Goal: Task Accomplishment & Management: Complete application form

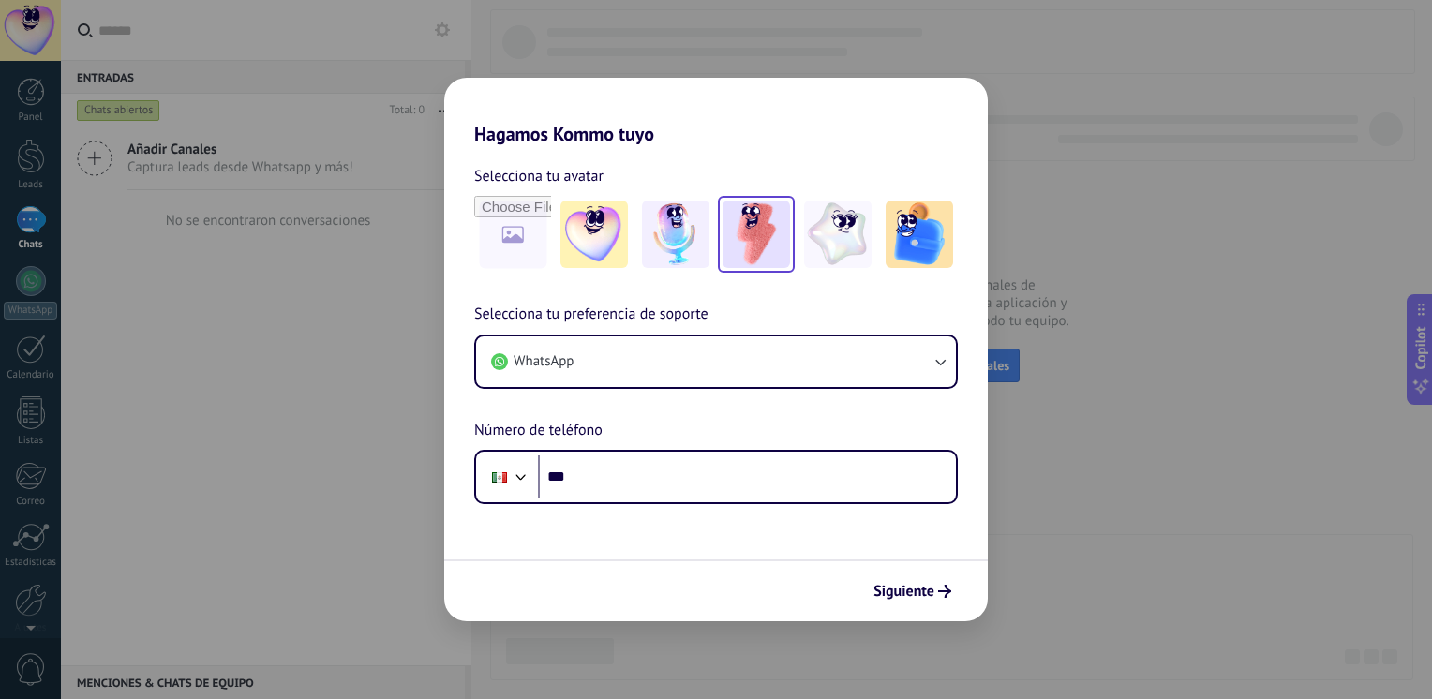
click at [771, 241] on img at bounding box center [756, 234] width 67 height 67
click at [941, 594] on icon "submit" at bounding box center [944, 591] width 13 height 13
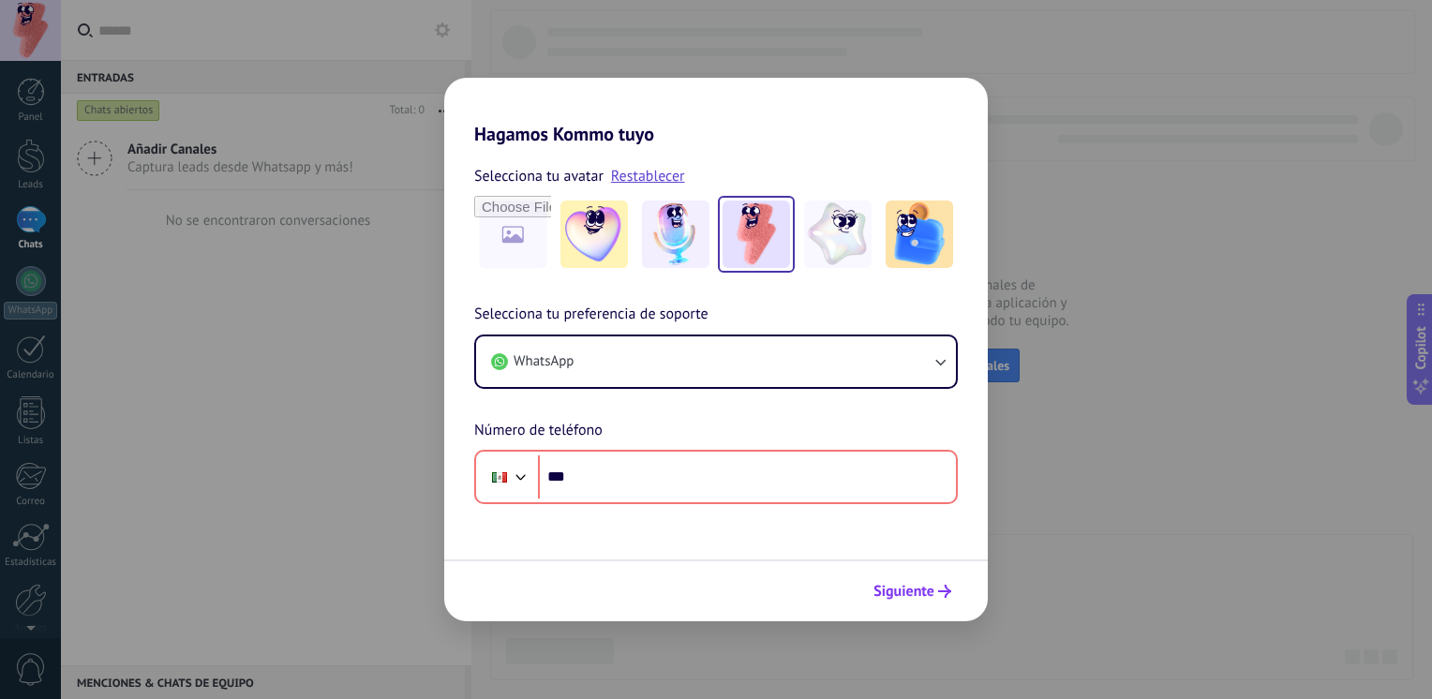
click at [940, 594] on icon "submit" at bounding box center [944, 591] width 13 height 13
click at [641, 175] on link "Restablecer" at bounding box center [648, 176] width 74 height 19
click at [1089, 403] on div "Hagamos Kommo tuyo Selecciona tu avatar Selecciona tu preferencia de soporte Wh…" at bounding box center [716, 349] width 1432 height 699
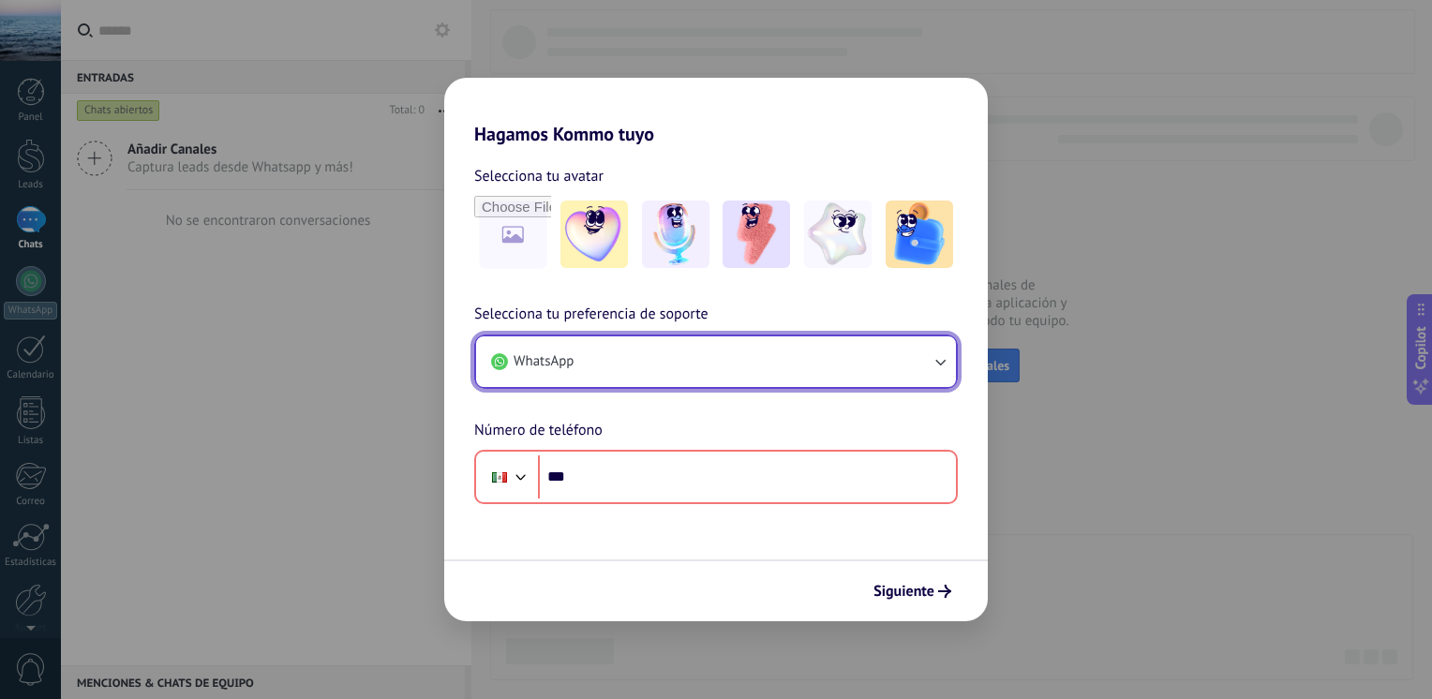
click at [922, 369] on button "WhatsApp" at bounding box center [716, 362] width 480 height 51
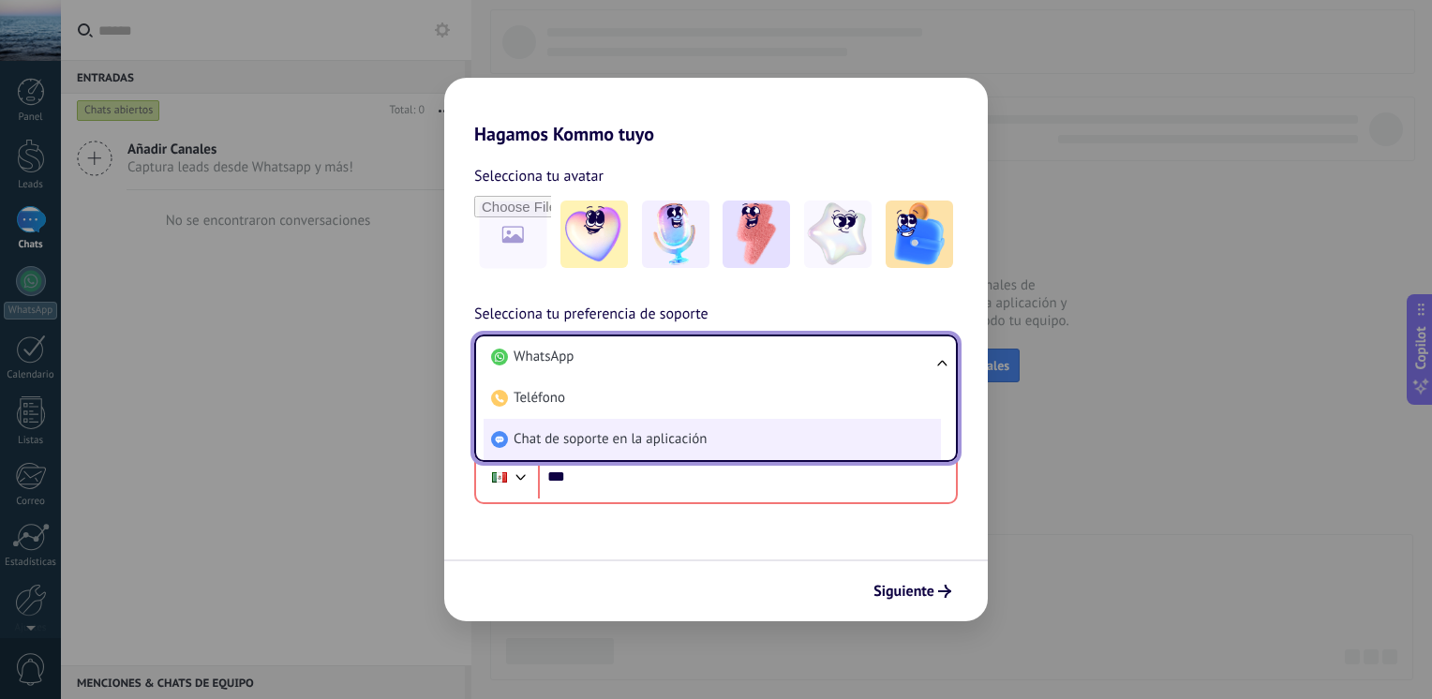
click at [727, 448] on li "Chat de soporte en la aplicación" at bounding box center [712, 439] width 457 height 41
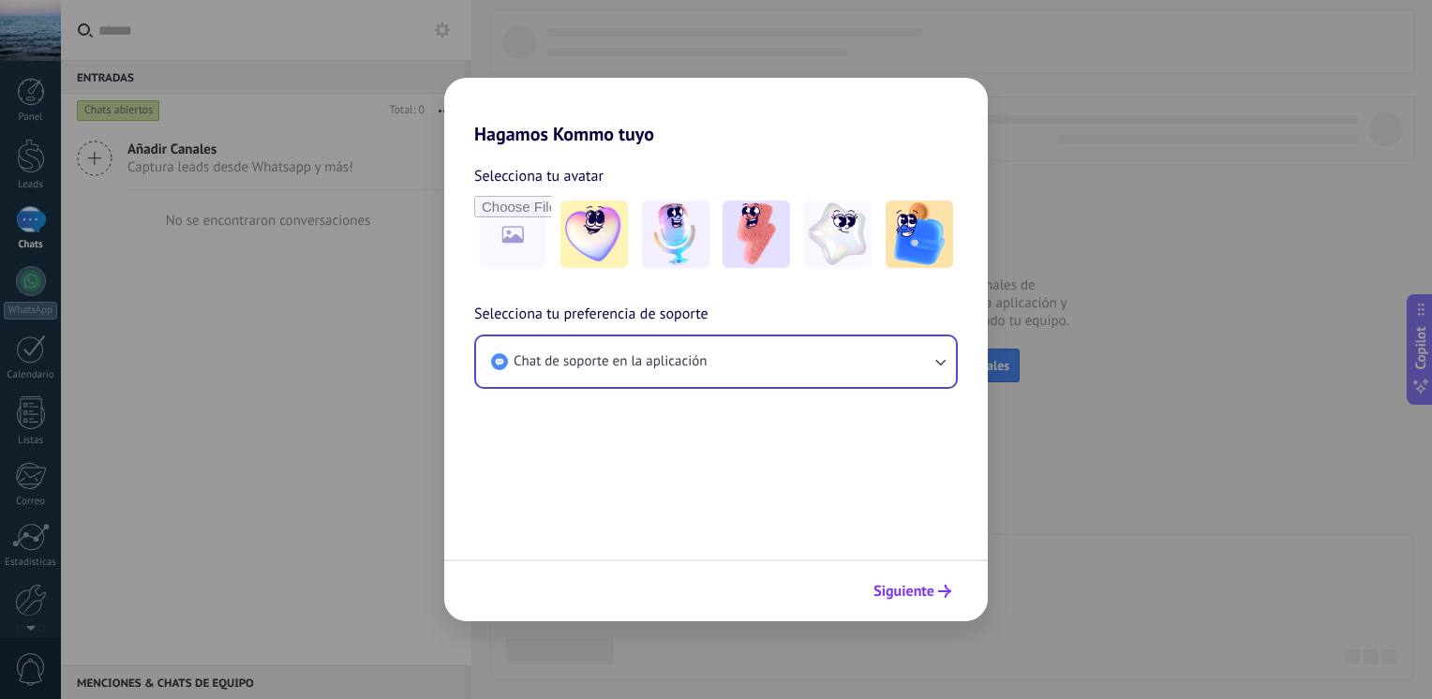
click at [921, 590] on span "Siguiente" at bounding box center [904, 591] width 61 height 13
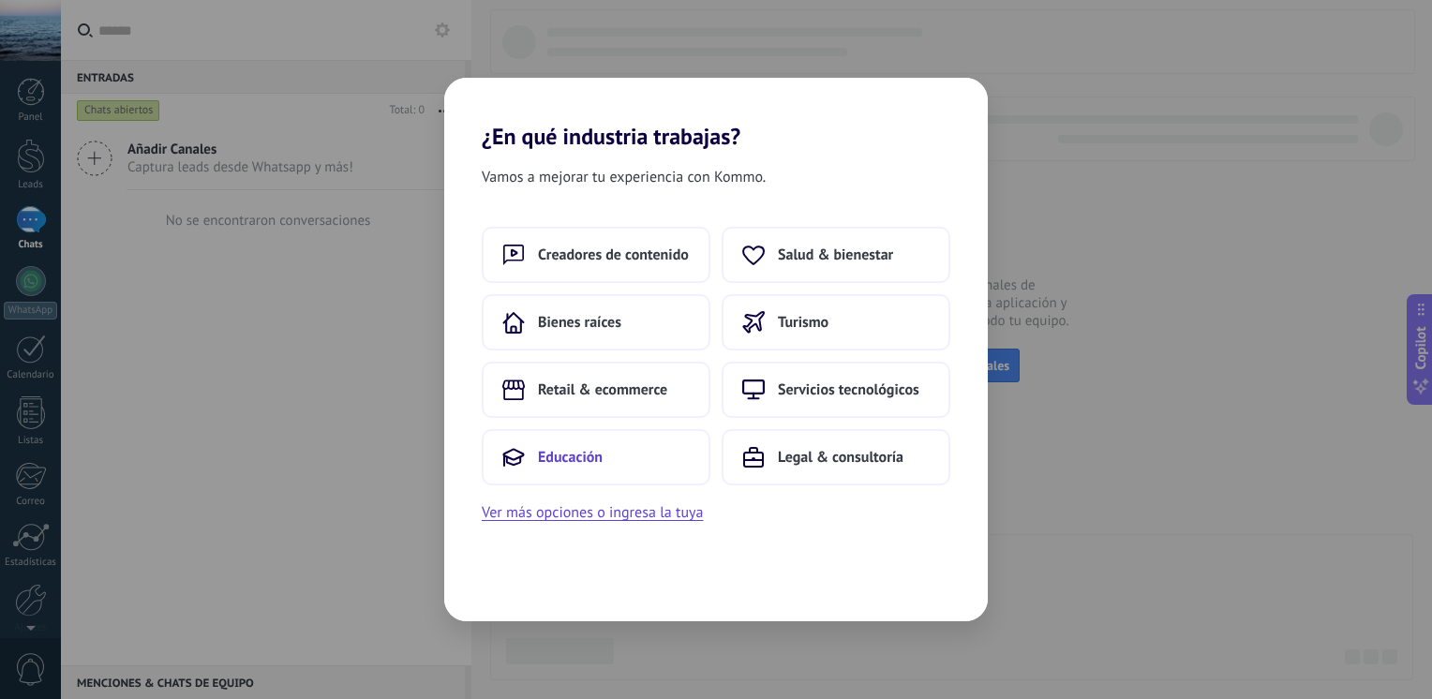
click at [579, 469] on button "Educación" at bounding box center [596, 457] width 229 height 56
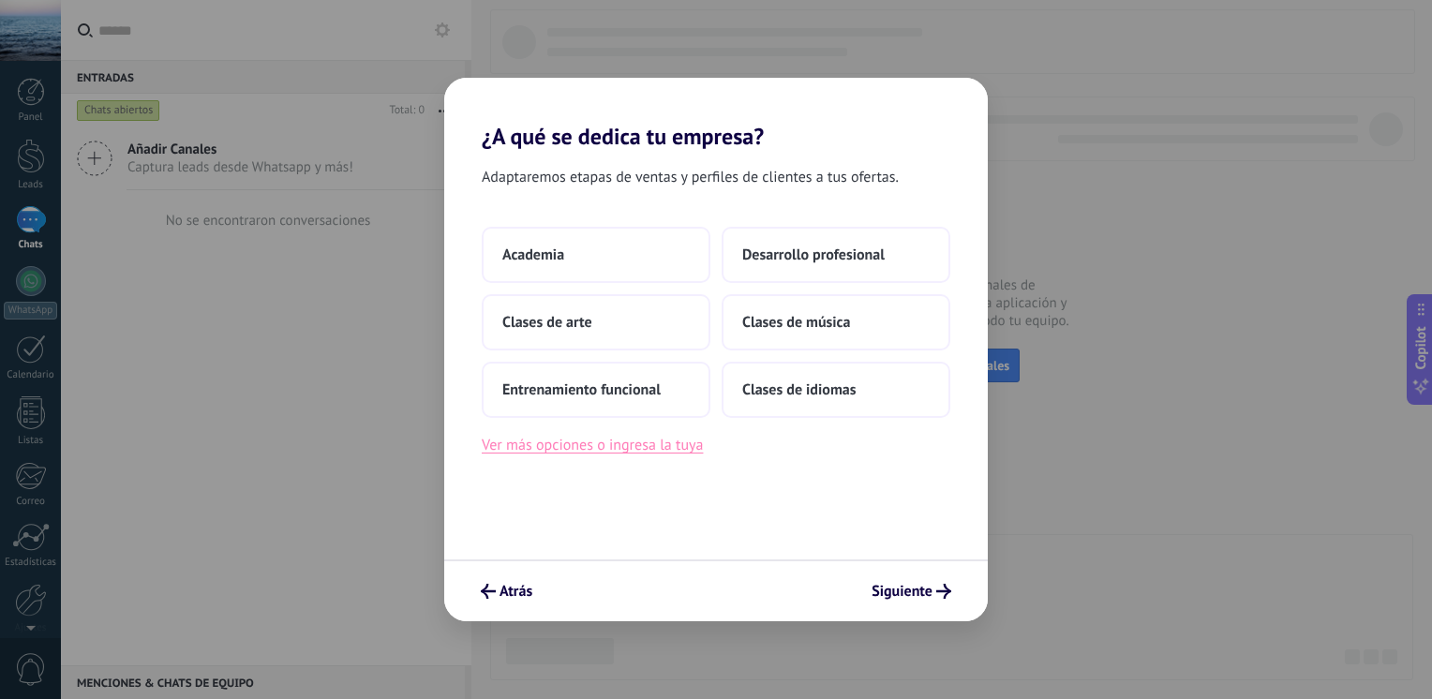
click at [606, 450] on button "Ver más opciones o ingresa la tuya" at bounding box center [592, 445] width 221 height 24
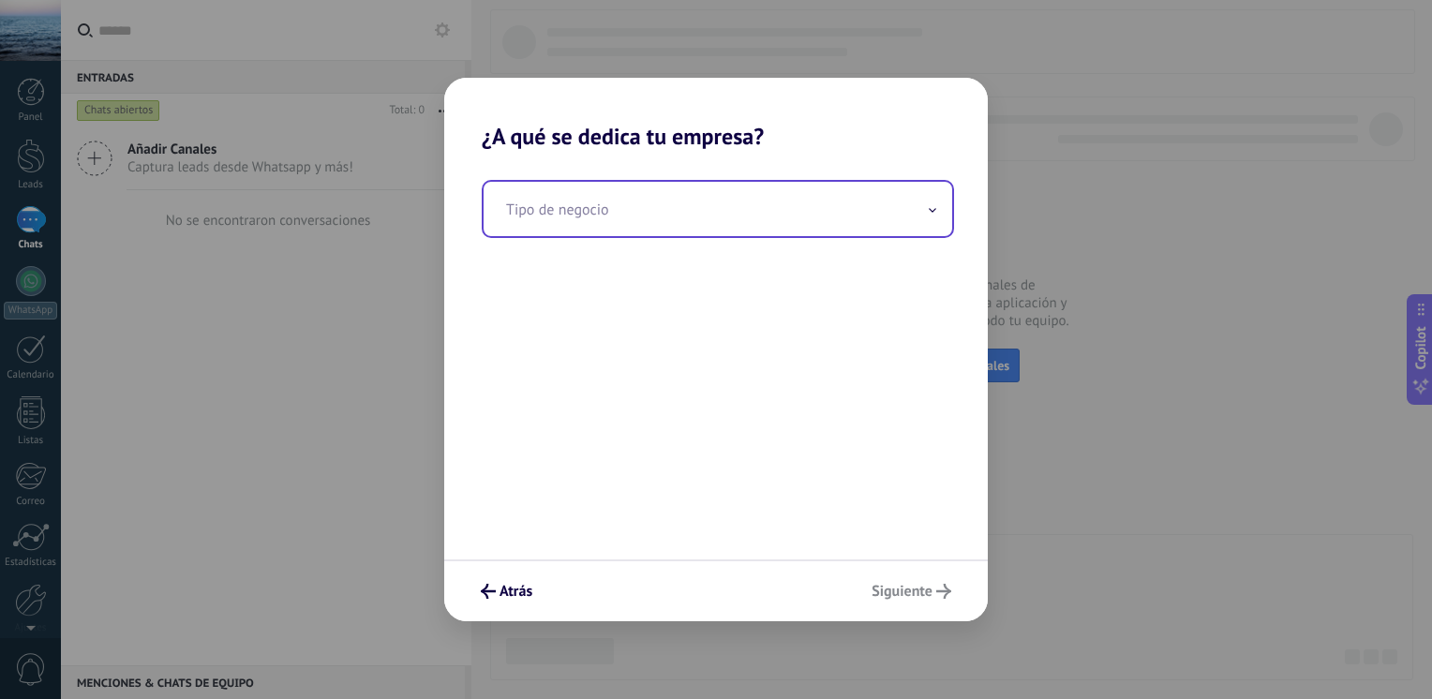
click at [887, 224] on input "text" at bounding box center [718, 209] width 469 height 54
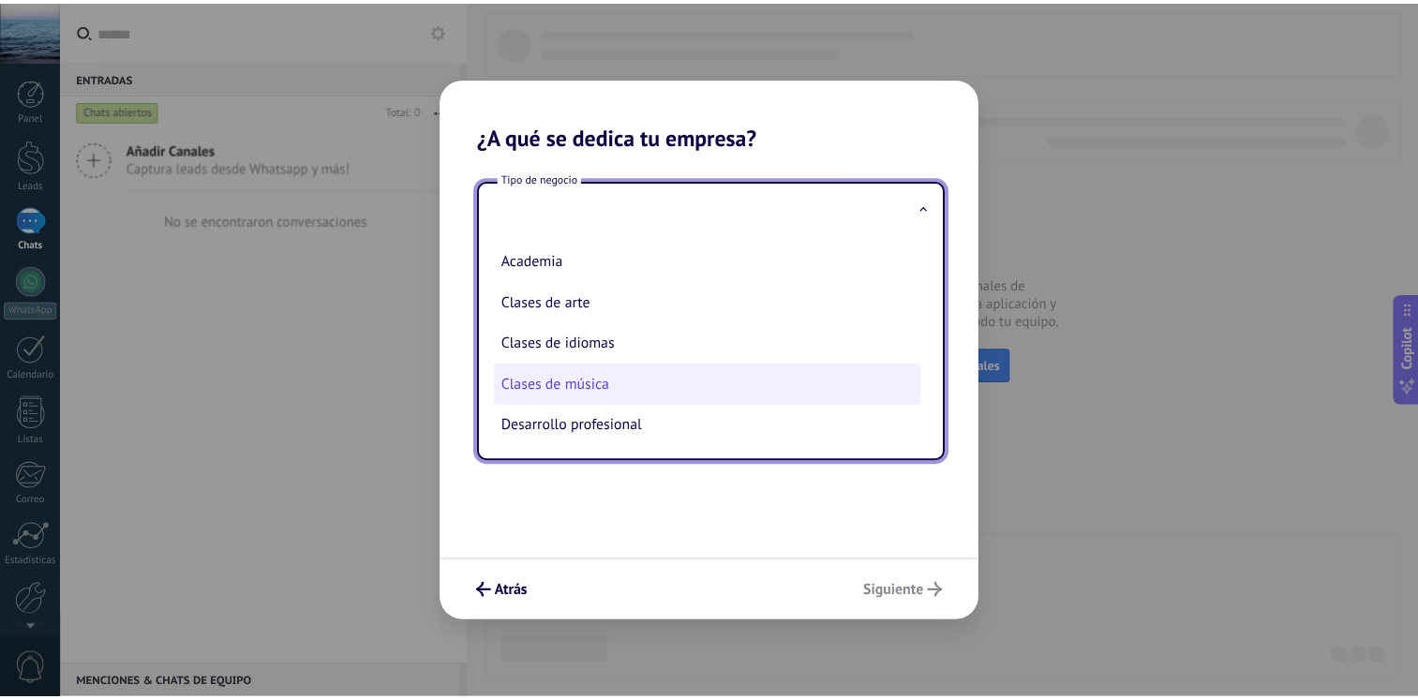
scroll to position [47, 0]
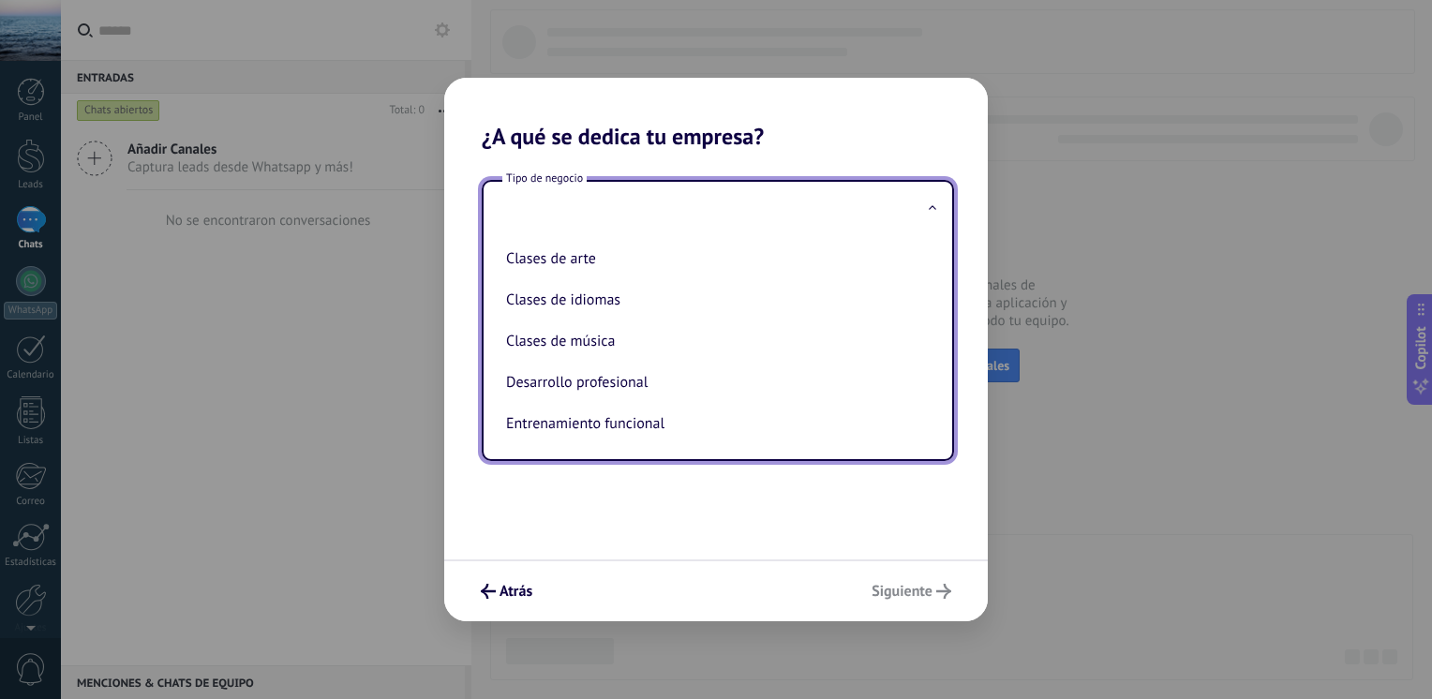
click at [694, 466] on div "Tipo de negocio Academia Clases de arte Clases de idiomas Clases de música Desa…" at bounding box center [716, 355] width 544 height 410
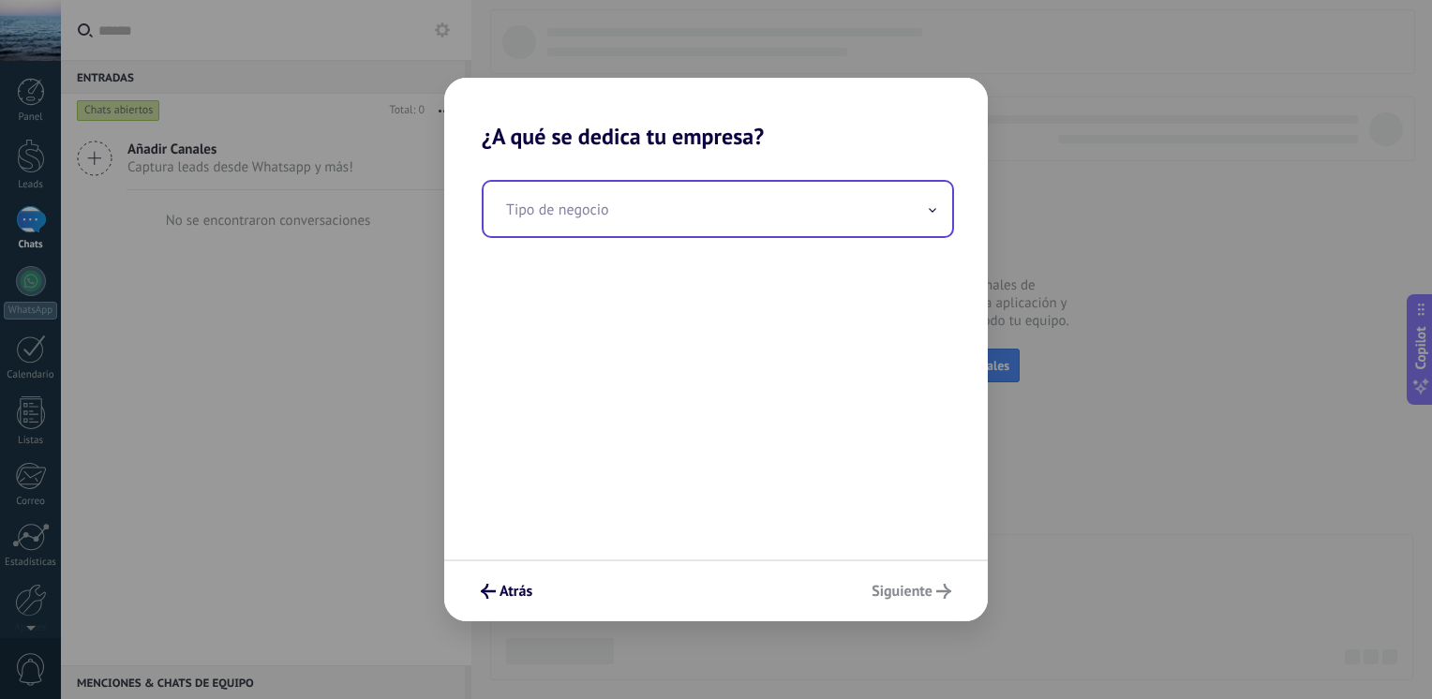
click at [651, 216] on input "text" at bounding box center [718, 209] width 469 height 54
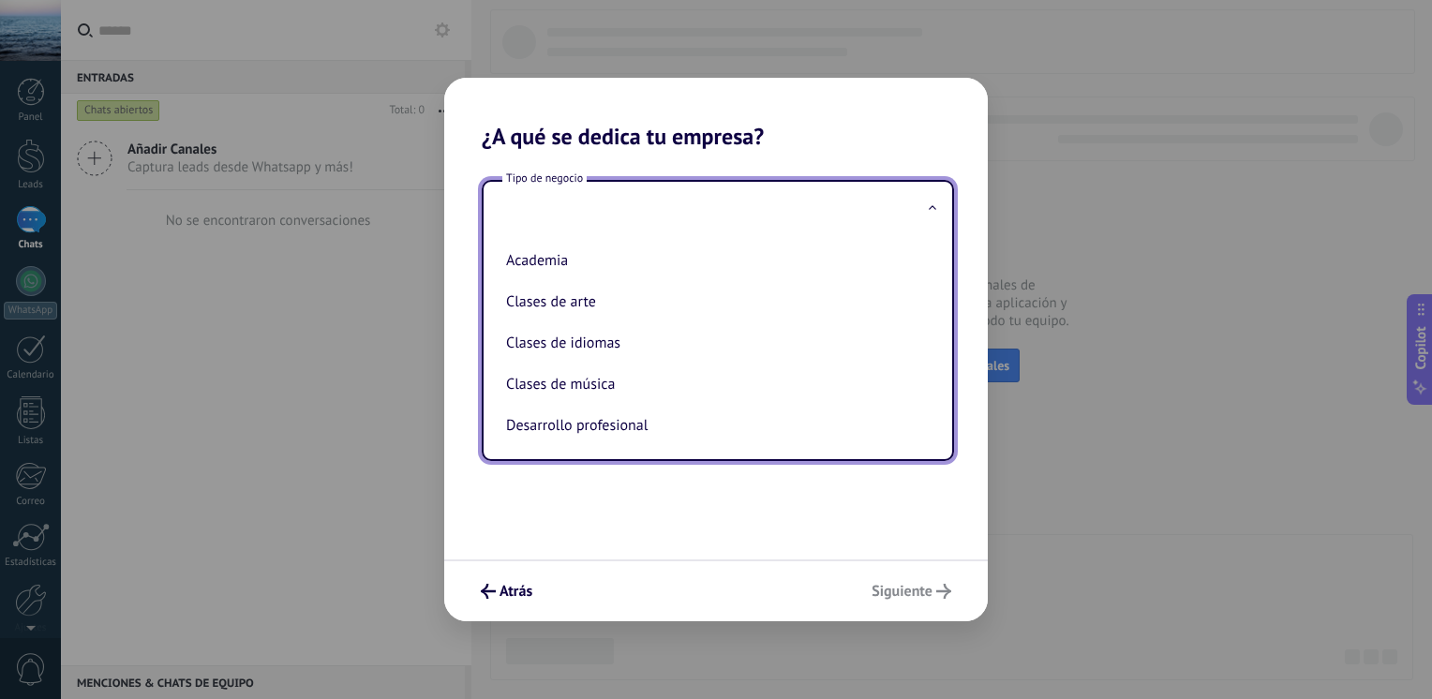
type input "*"
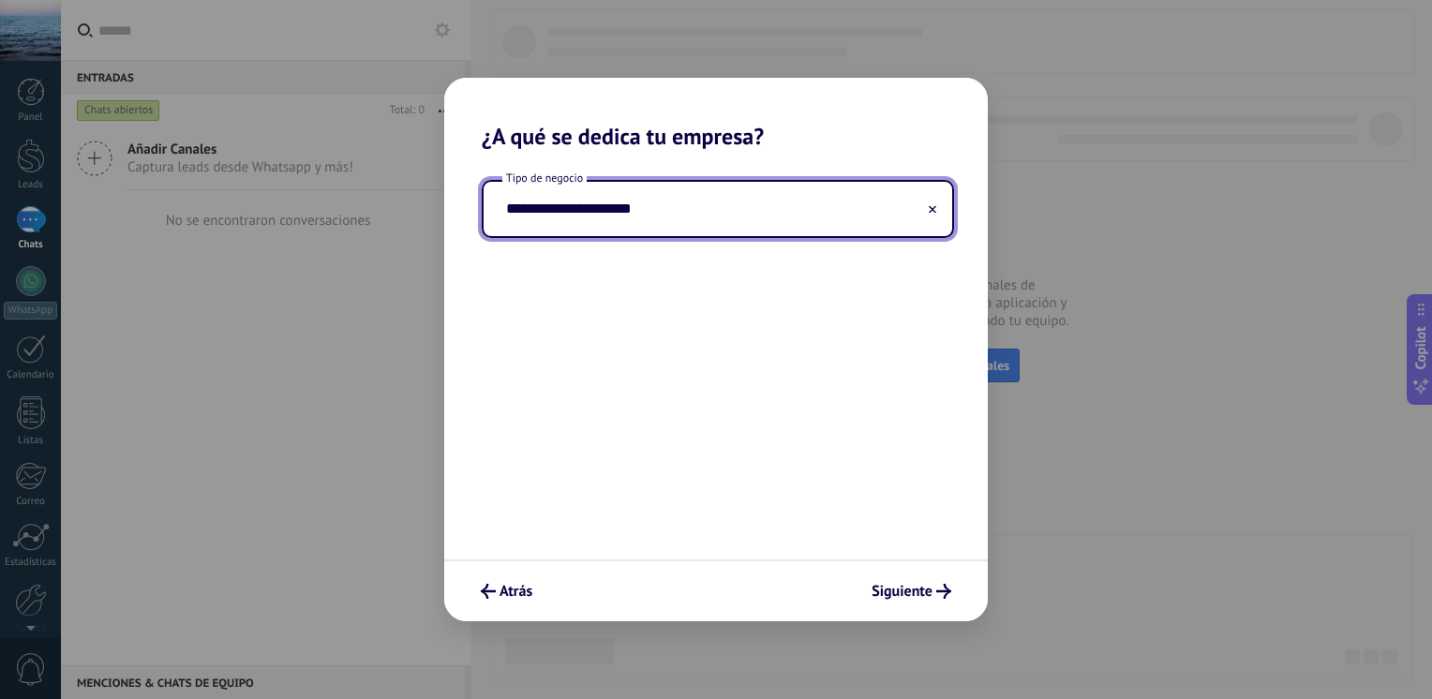
type input "**********"
click at [878, 598] on span "Siguiente" at bounding box center [902, 591] width 61 height 13
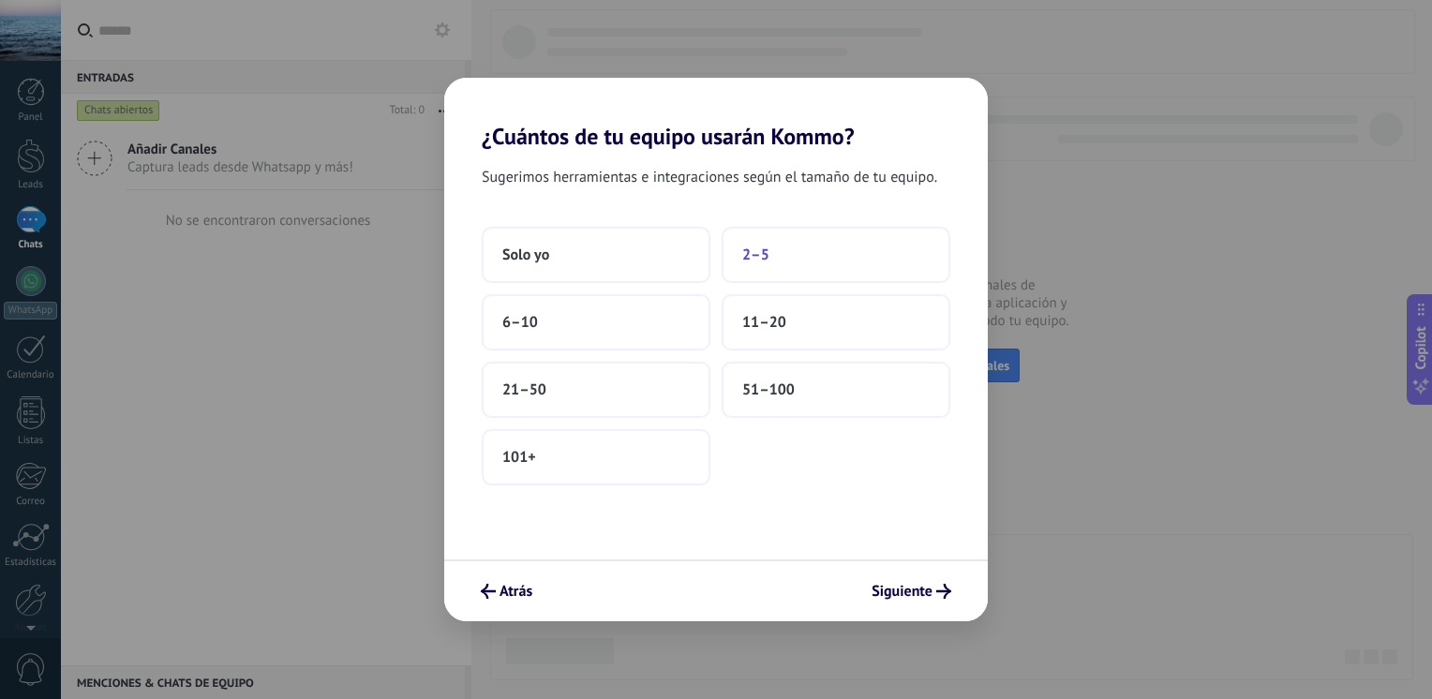
click at [780, 247] on button "2–5" at bounding box center [836, 255] width 229 height 56
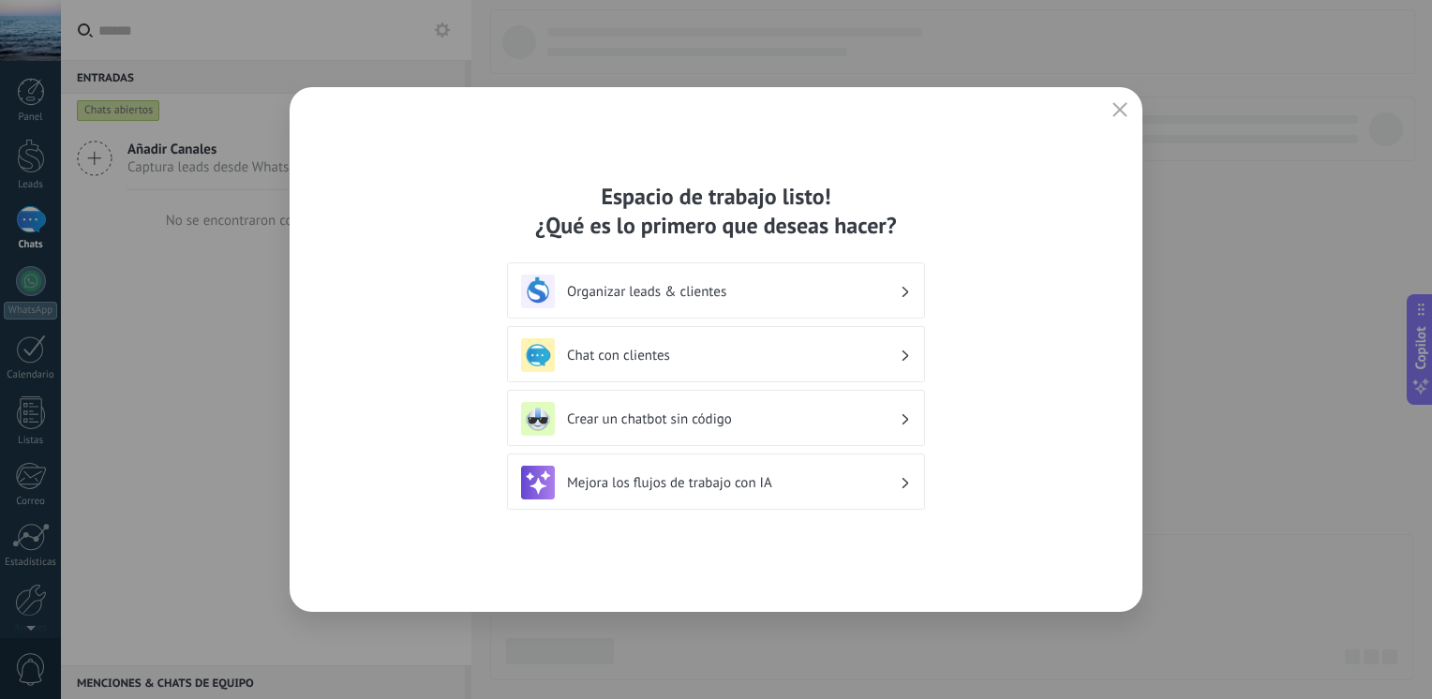
click at [896, 284] on h3 "Organizar leads & clientes" at bounding box center [733, 292] width 333 height 18
click at [905, 294] on use at bounding box center [906, 291] width 7 height 10
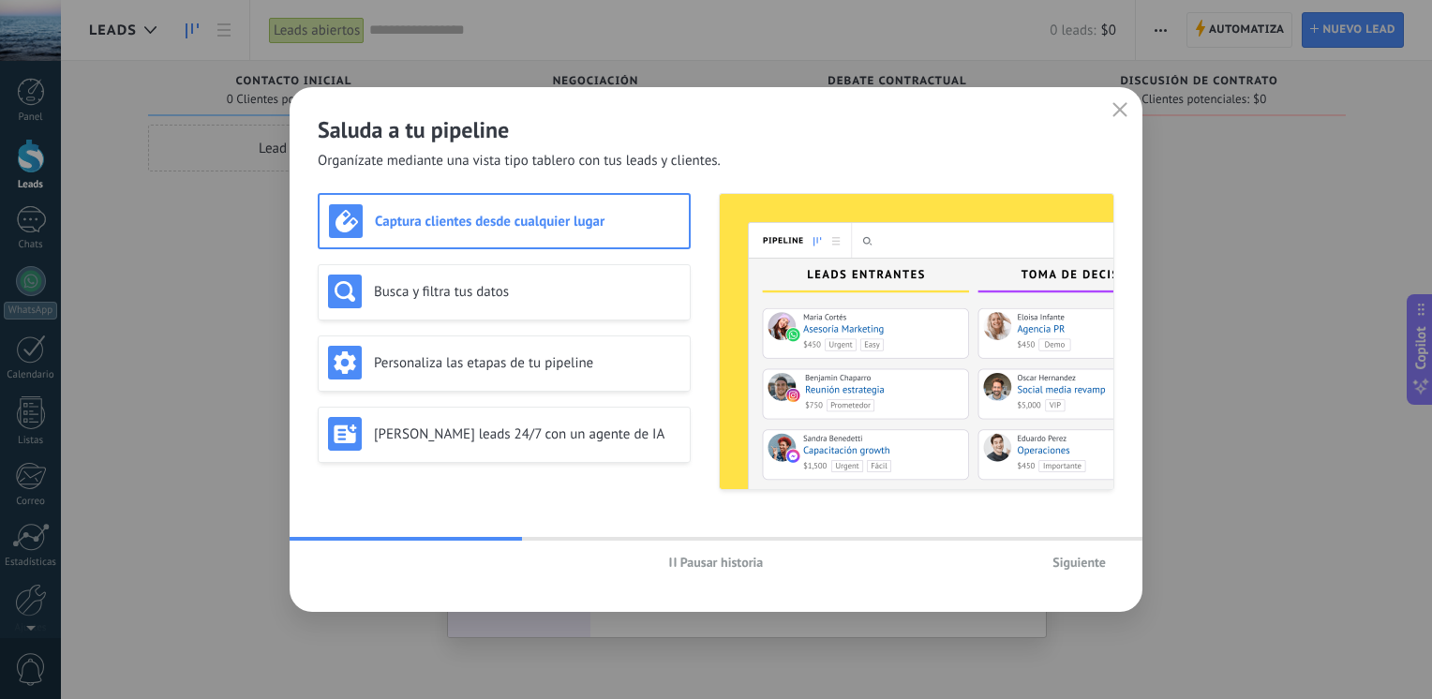
click at [742, 560] on span "Pausar historia" at bounding box center [722, 562] width 83 height 13
click at [1117, 114] on icon "button" at bounding box center [1120, 109] width 15 height 15
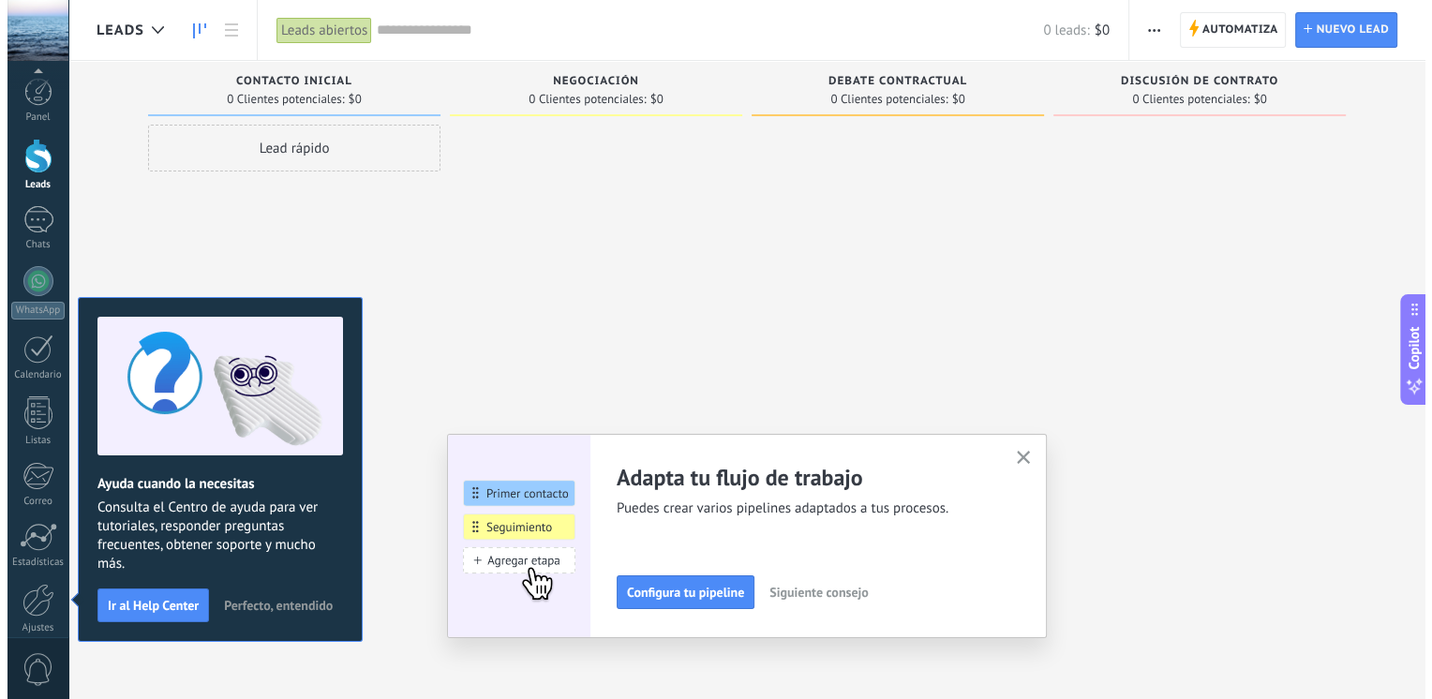
scroll to position [79, 0]
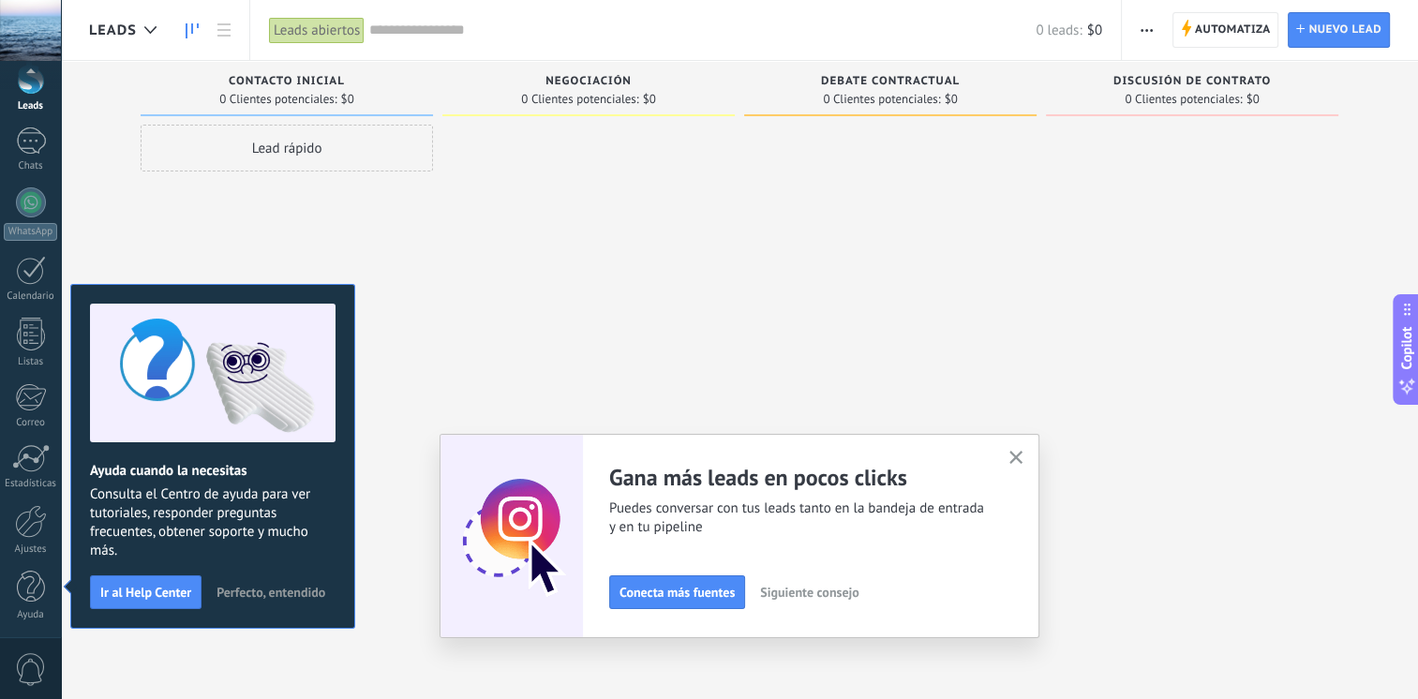
click at [716, 311] on div at bounding box center [588, 352] width 292 height 455
click at [232, 28] on link at bounding box center [224, 30] width 32 height 37
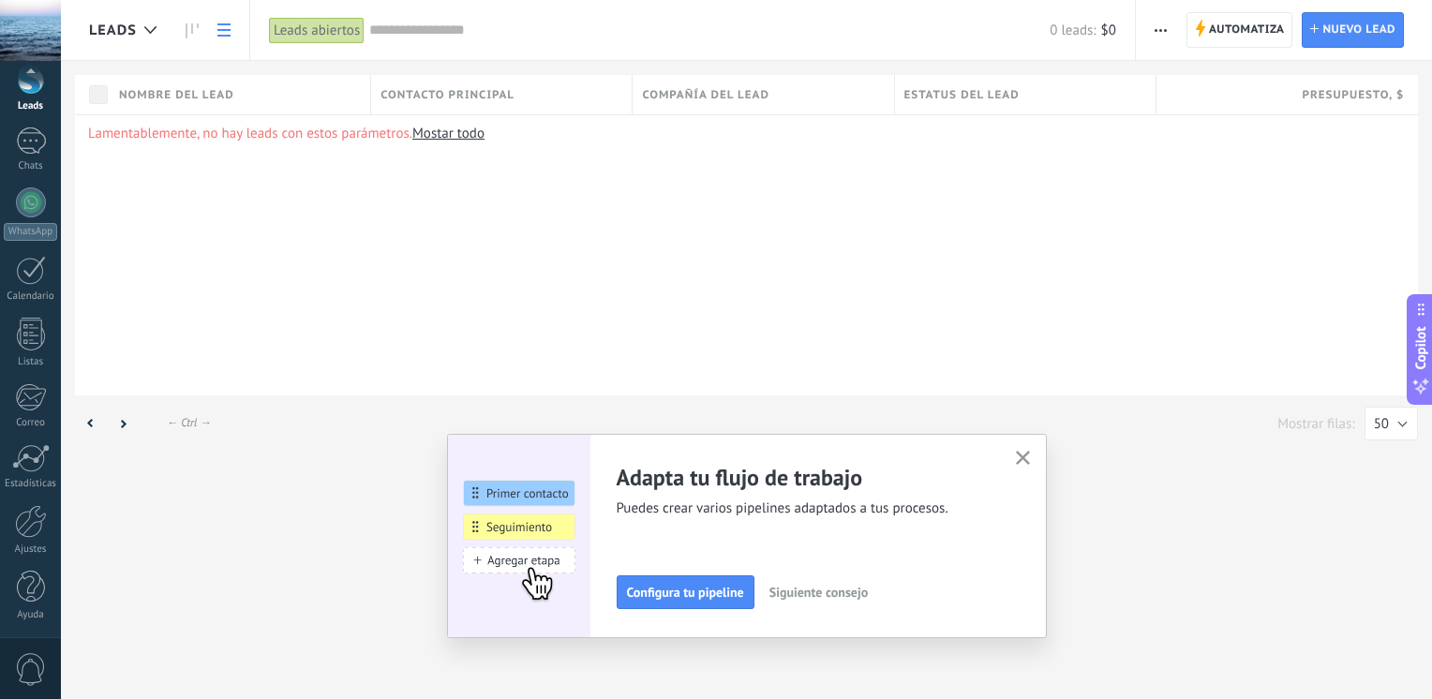
click at [1025, 459] on use "button" at bounding box center [1023, 458] width 14 height 14
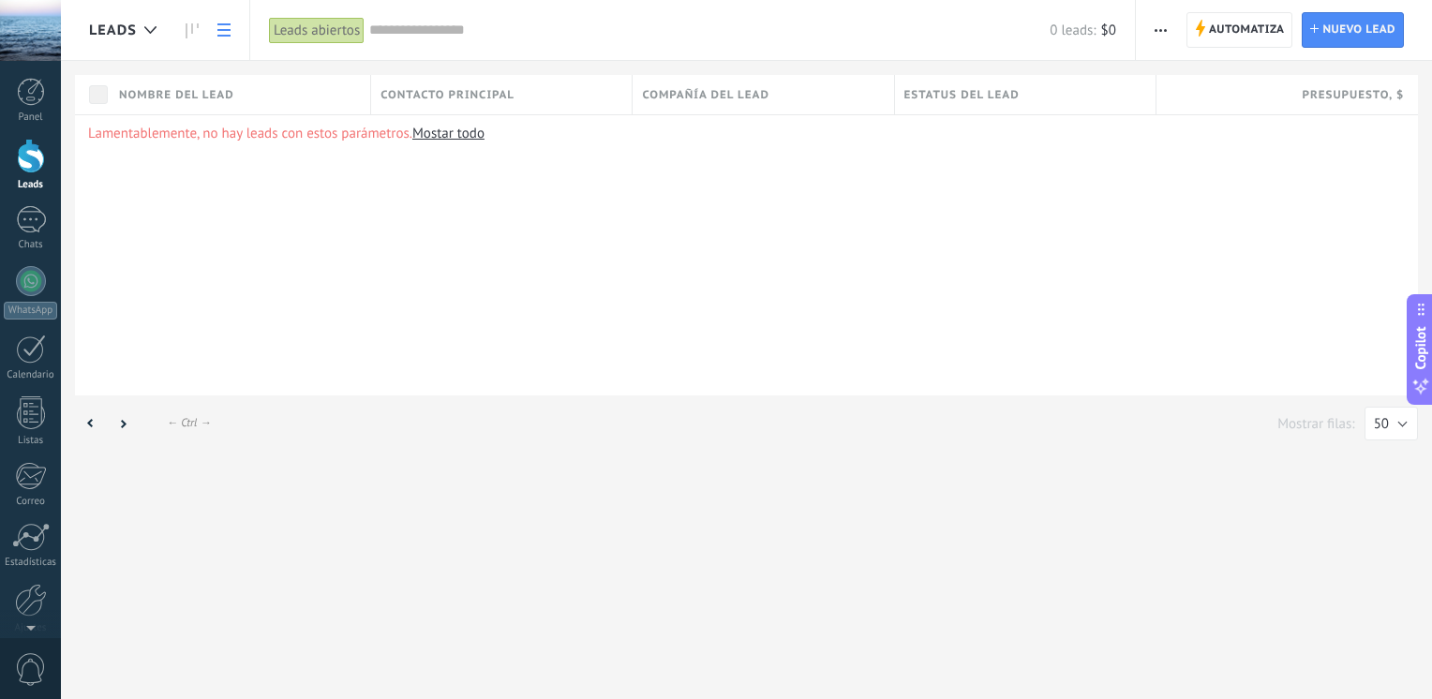
click at [34, 170] on div at bounding box center [31, 156] width 28 height 35
click at [28, 240] on div "Chats" at bounding box center [31, 245] width 54 height 12
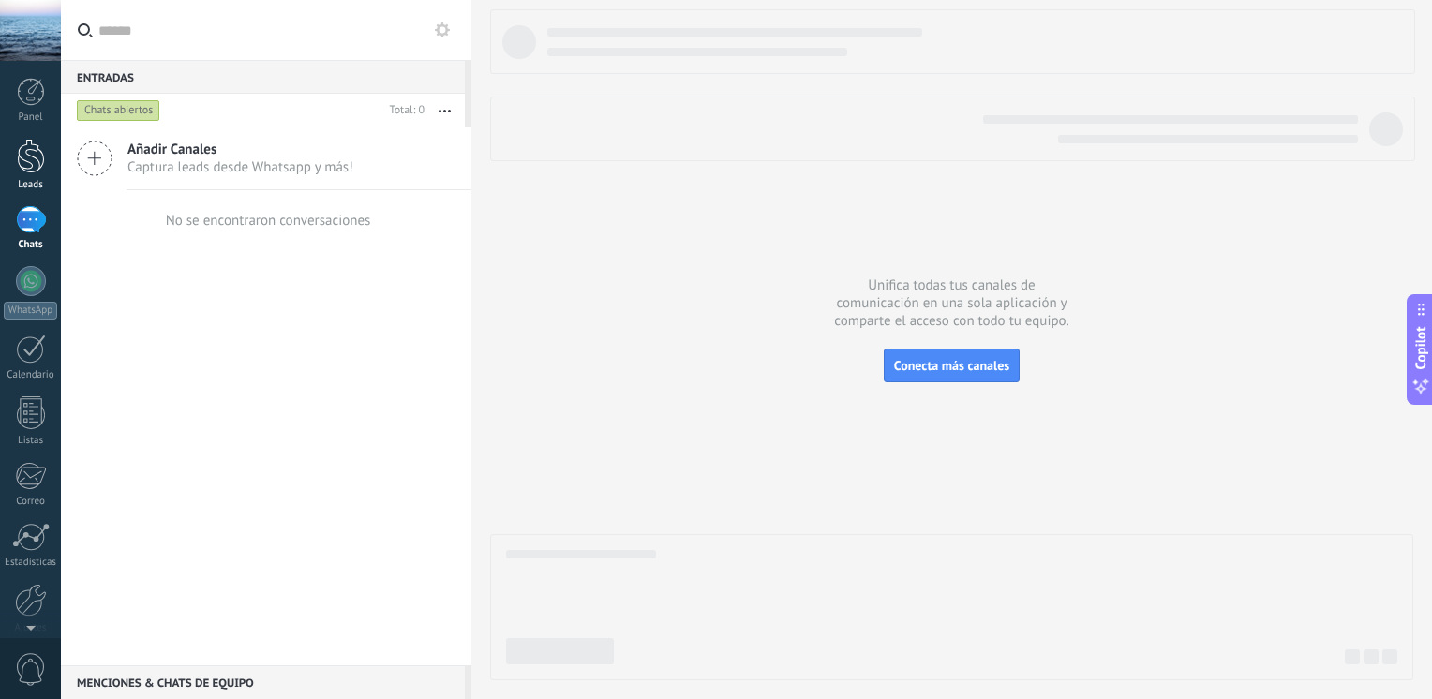
click at [38, 157] on div at bounding box center [31, 156] width 28 height 35
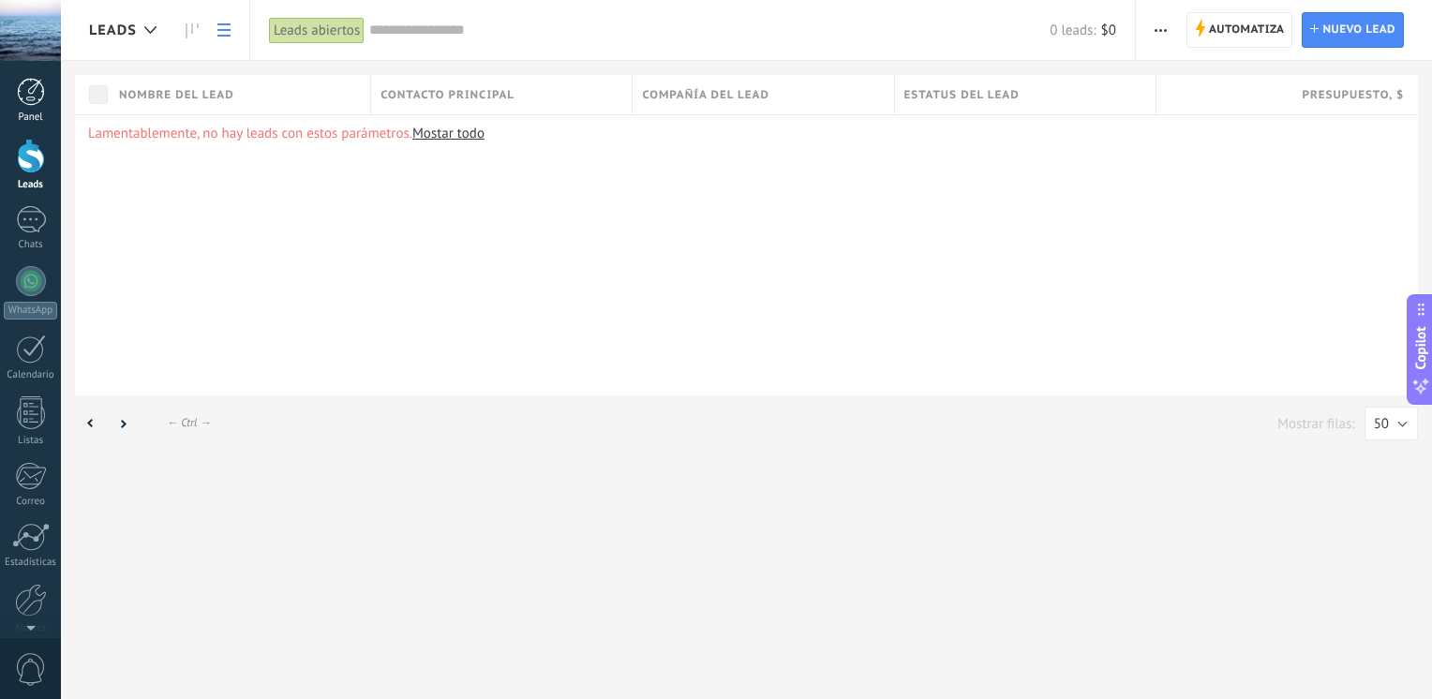
click at [38, 99] on div at bounding box center [31, 92] width 28 height 28
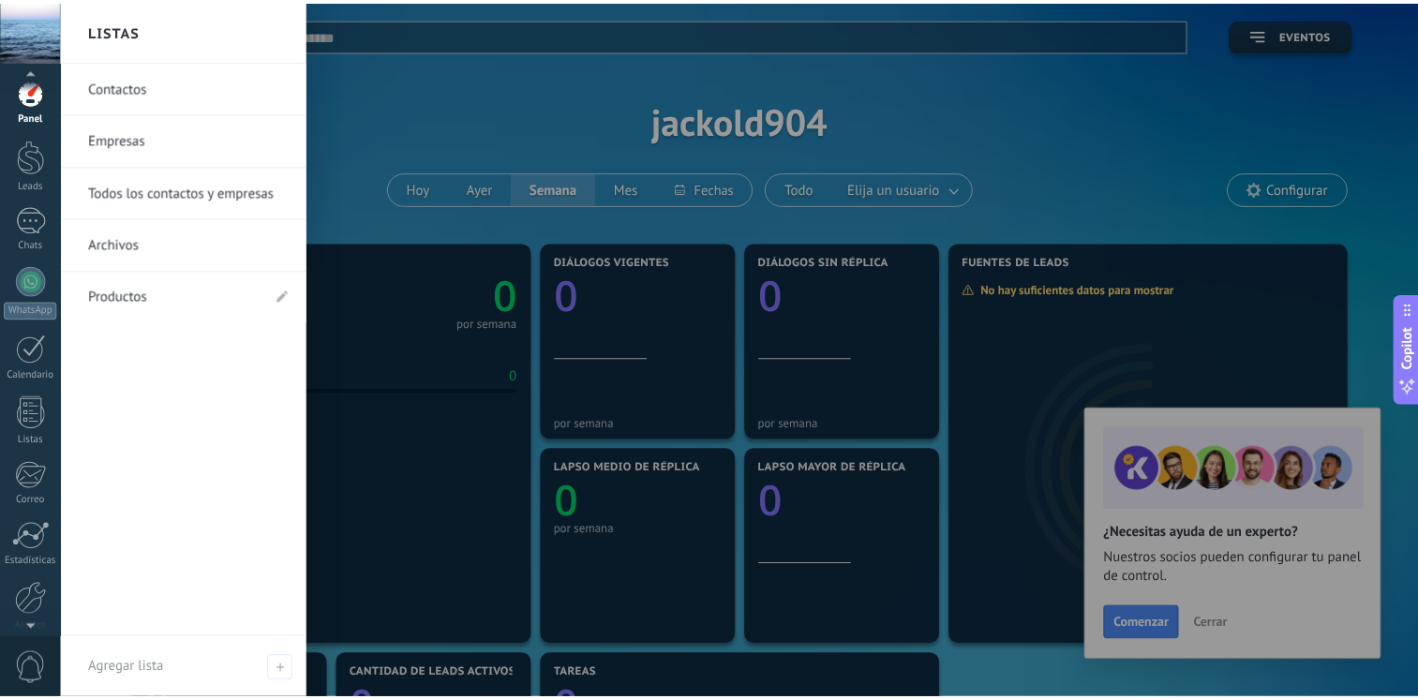
scroll to position [79, 0]
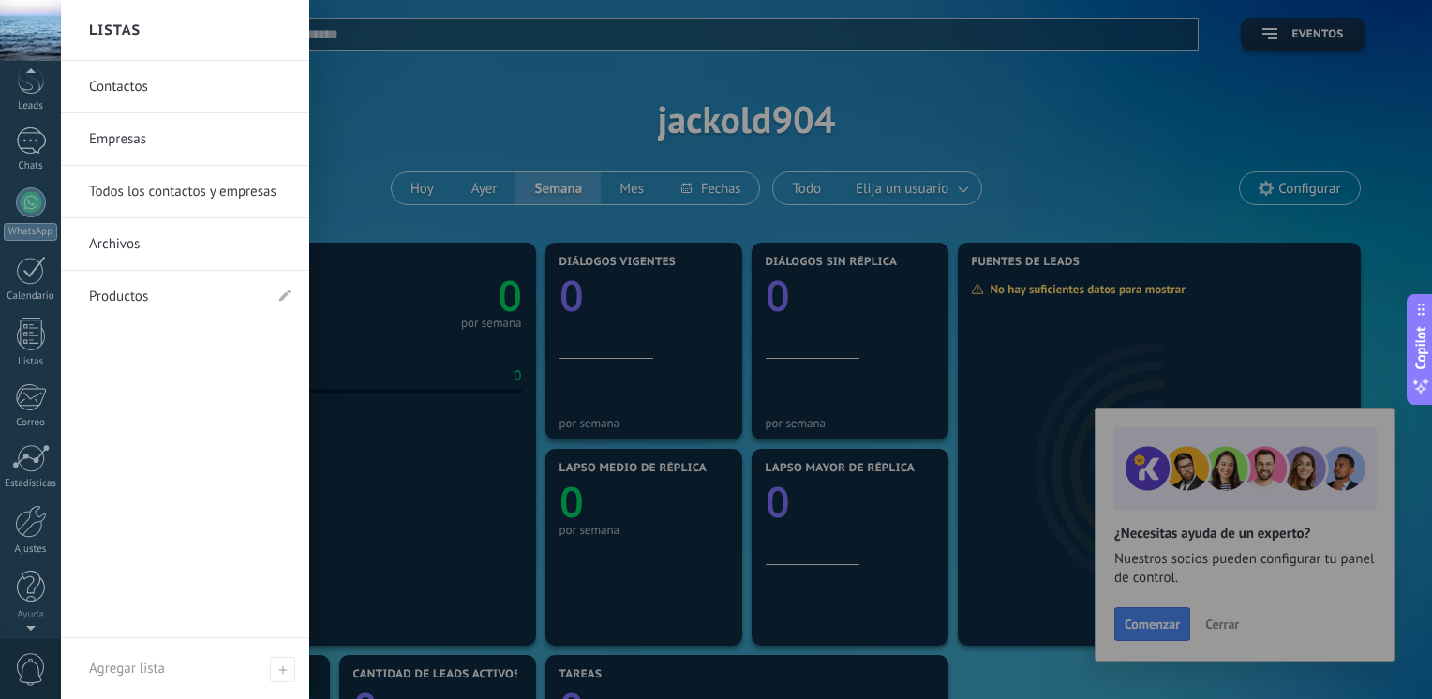
click at [12, 610] on div at bounding box center [30, 624] width 61 height 28
click at [24, 508] on div at bounding box center [31, 521] width 32 height 33
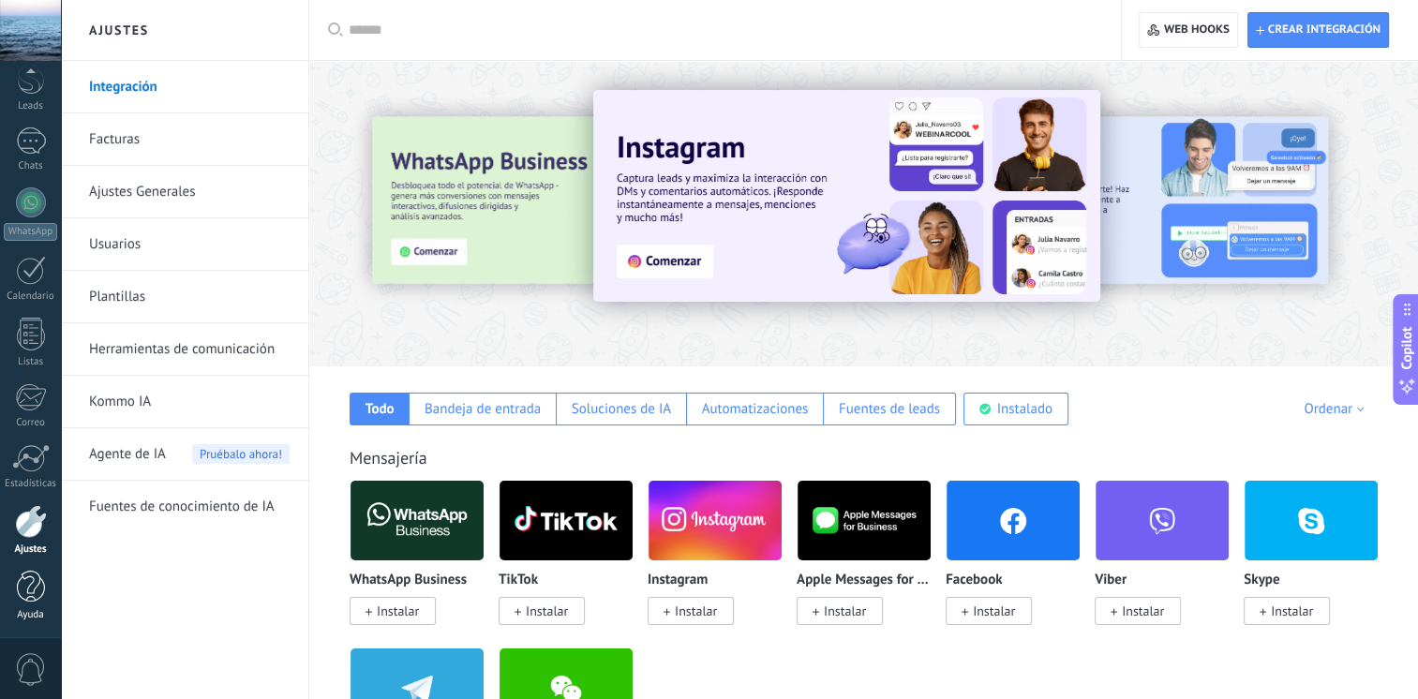
click at [46, 581] on link "Ayuda" at bounding box center [30, 596] width 61 height 51
